Goal: Information Seeking & Learning: Compare options

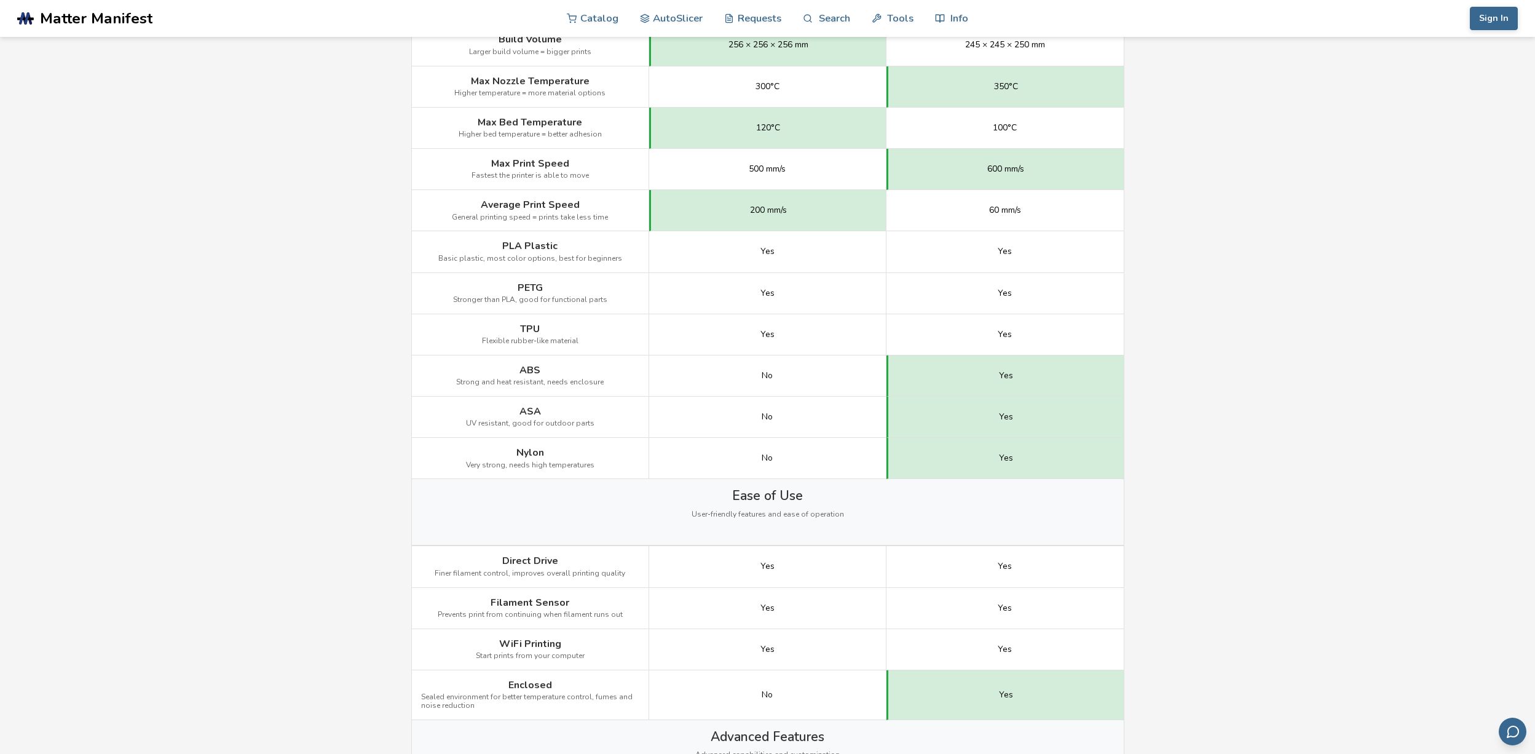
scroll to position [754, 0]
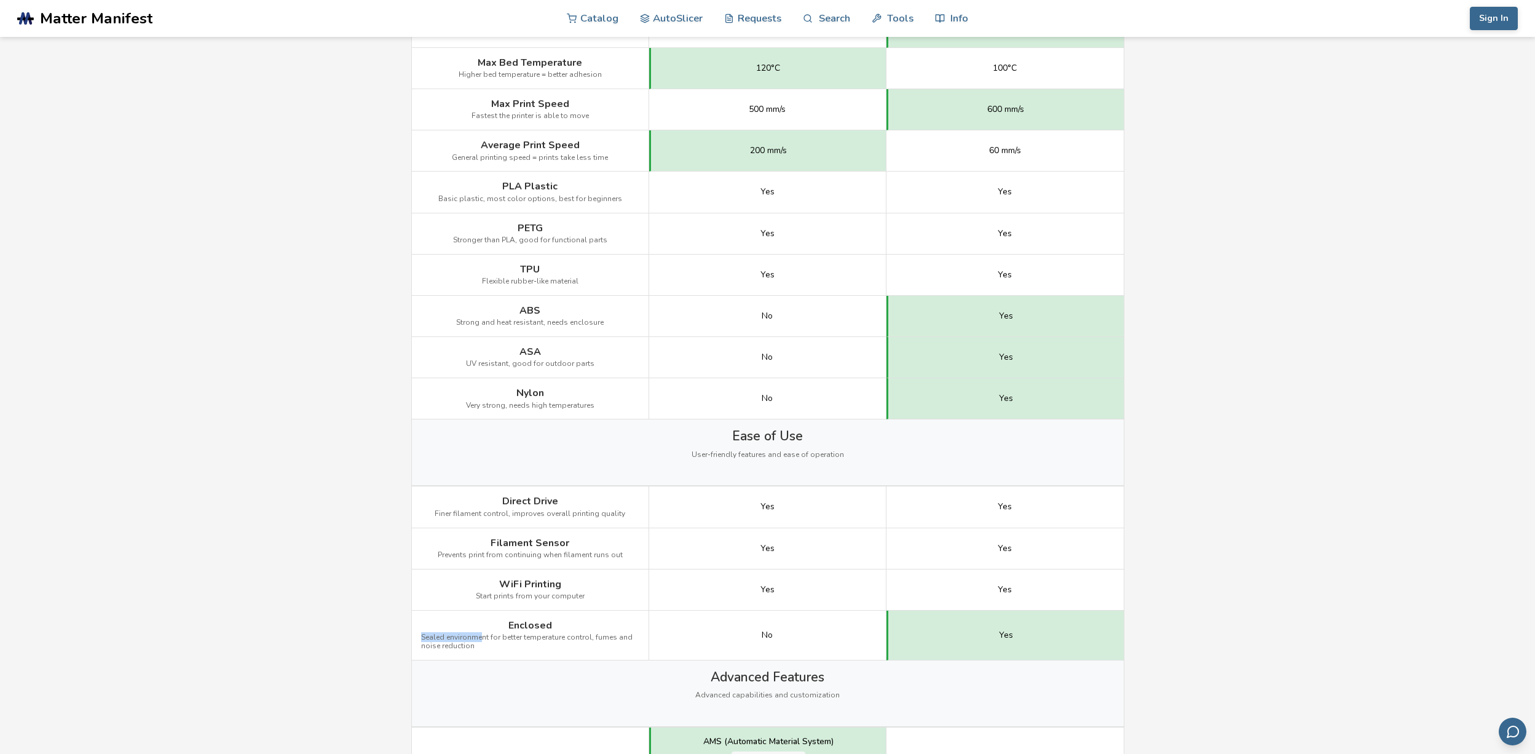
drag, startPoint x: 478, startPoint y: 640, endPoint x: 403, endPoint y: 614, distance: 79.5
click at [403, 614] on div "← Back to 3D Printers Bambu Lab A1 vs QIDI Q1 Pro Is the Bambu Lab A1 better th…" at bounding box center [768, 618] width 738 height 2670
click at [507, 642] on span "Sealed environment for better temperature control, fumes and noise reduction" at bounding box center [530, 641] width 218 height 17
drag, startPoint x: 486, startPoint y: 649, endPoint x: 505, endPoint y: 620, distance: 34.5
click at [505, 620] on div "Enclosed Sealed environment for better temperature control, fumes and noise red…" at bounding box center [530, 635] width 237 height 50
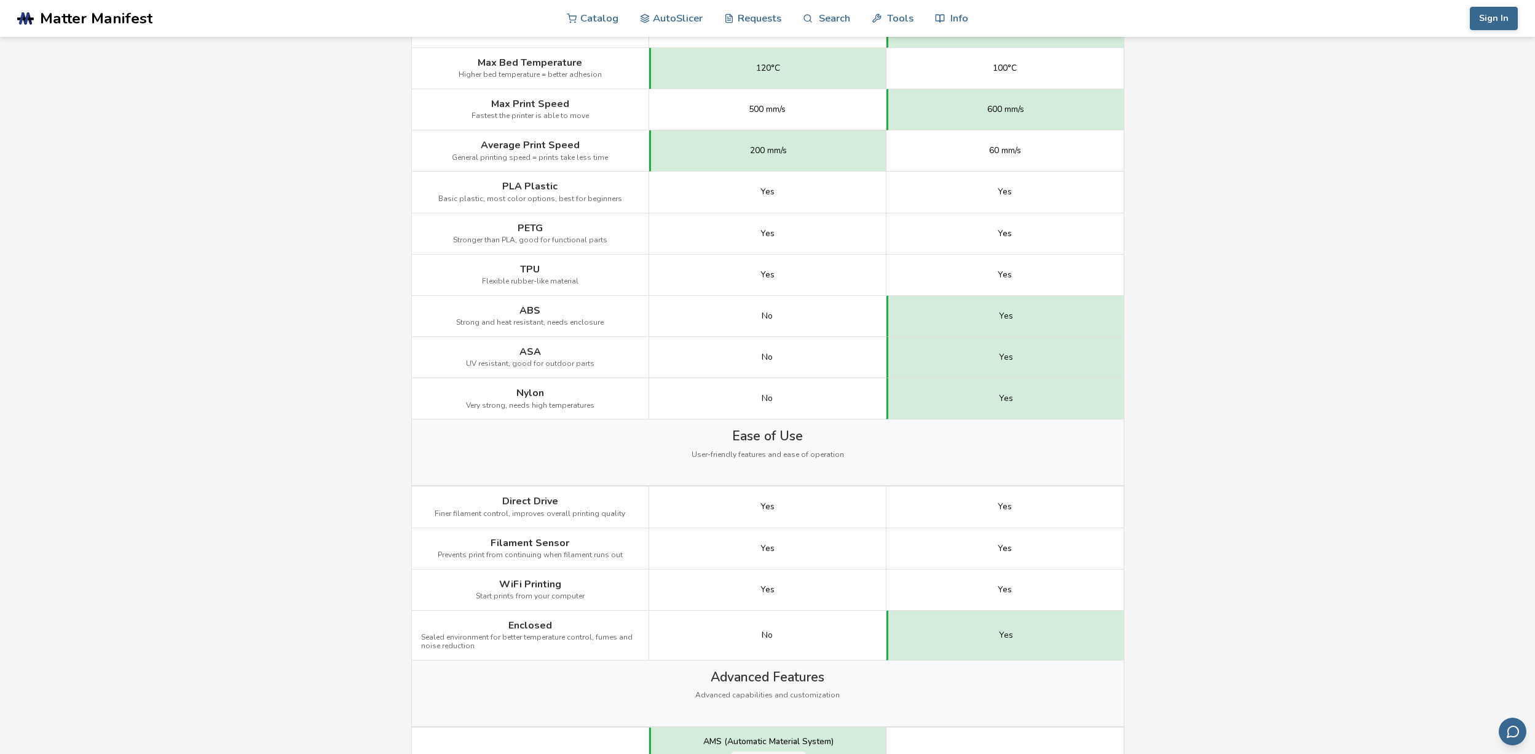
click at [346, 571] on main "← Back to 3D Printers Bambu Lab A1 vs QIDI Q1 Pro Is the Bambu Lab A1 better th…" at bounding box center [767, 599] width 1535 height 2707
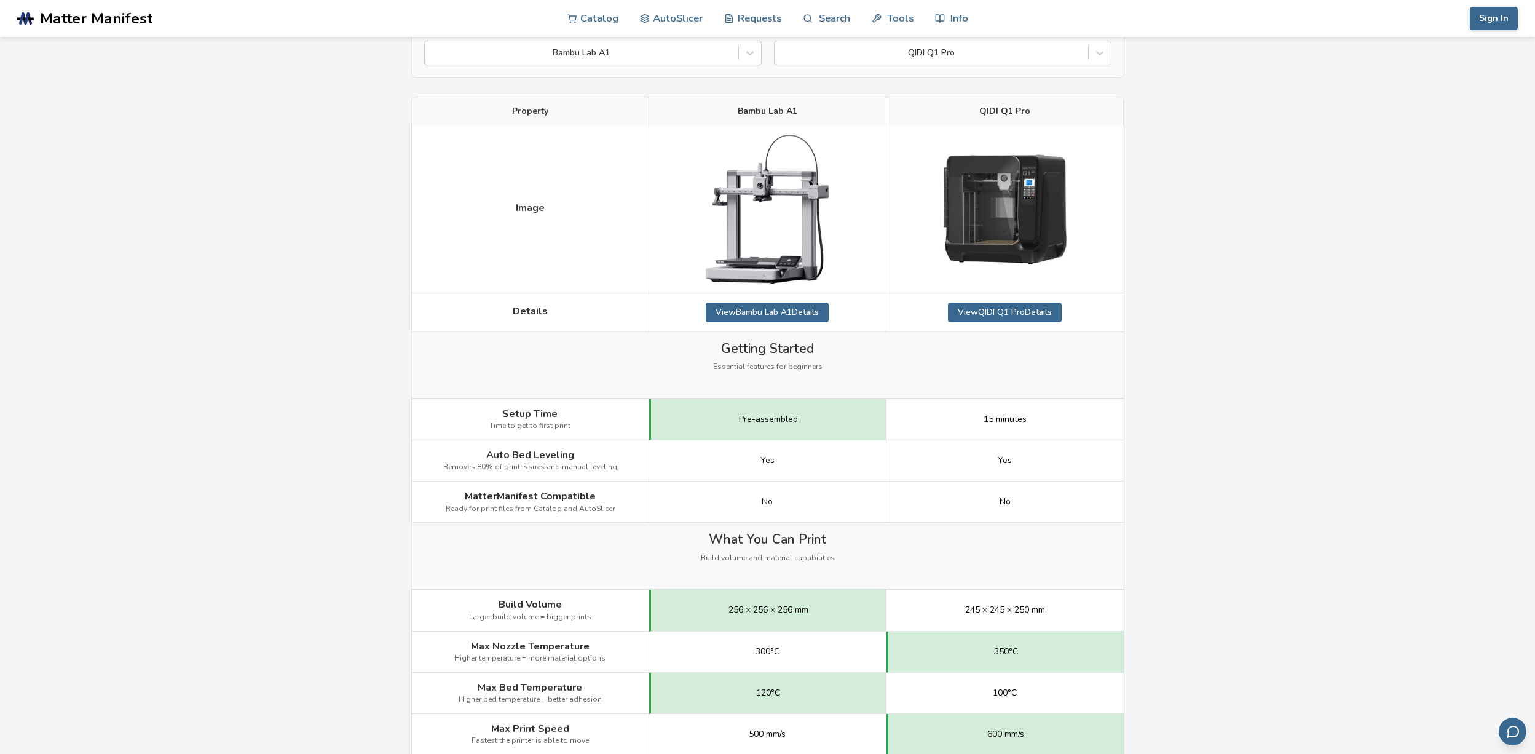
scroll to position [0, 0]
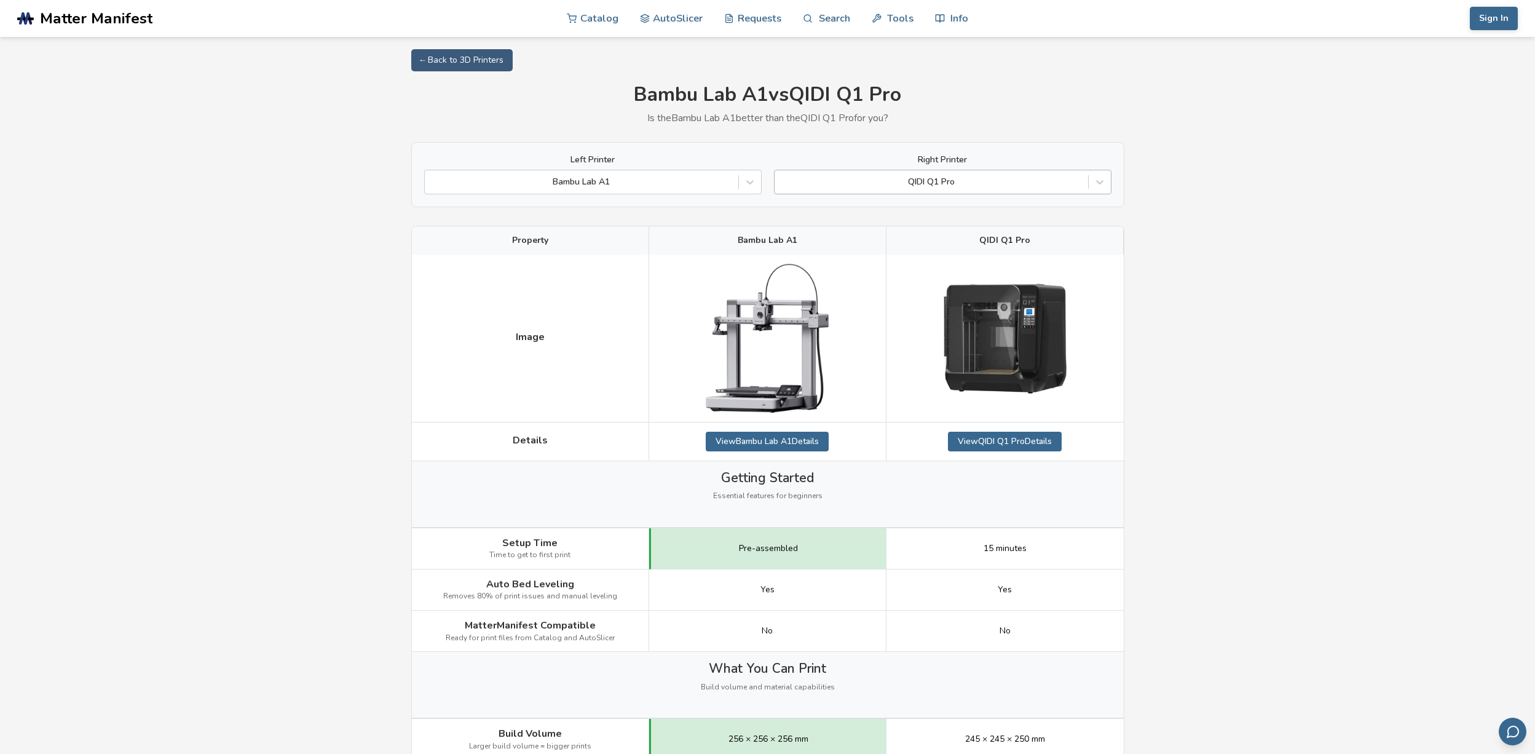
click at [912, 183] on div at bounding box center [931, 182] width 301 height 12
type input "*"
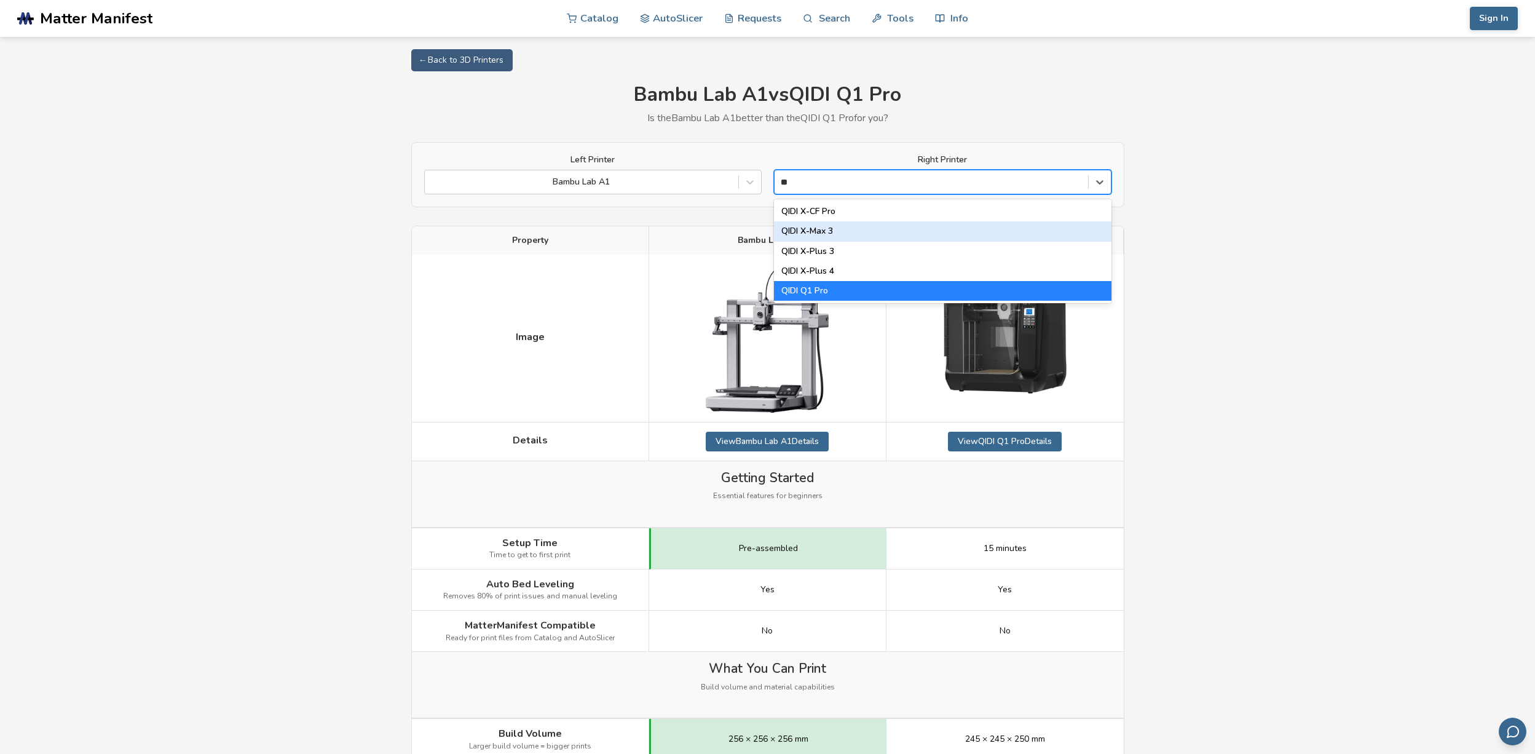
type input "**"
